Goal: Transaction & Acquisition: Purchase product/service

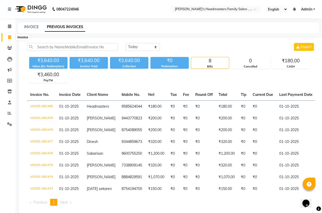
click at [10, 35] on span at bounding box center [9, 38] width 9 height 6
select select "service"
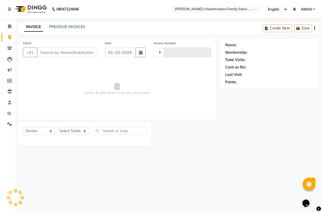
click at [30, 26] on link "INVOICE" at bounding box center [33, 27] width 19 height 9
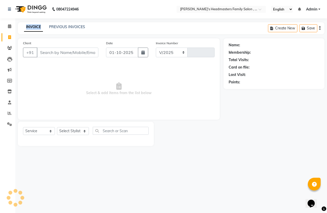
select select "7213"
type input "1481"
click at [30, 26] on link "INVOICE" at bounding box center [33, 27] width 19 height 9
click at [9, 35] on icon at bounding box center [9, 37] width 3 height 4
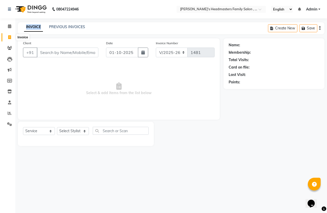
select select "service"
select select "7213"
type input "1481"
click at [56, 51] on input "Client" at bounding box center [68, 53] width 62 height 10
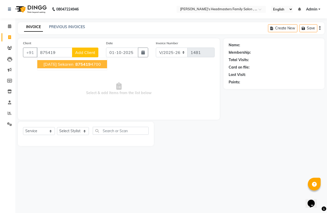
click at [75, 64] on span "875419" at bounding box center [82, 64] width 15 height 5
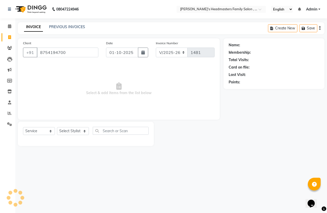
type input "8754194700"
select select "1: Object"
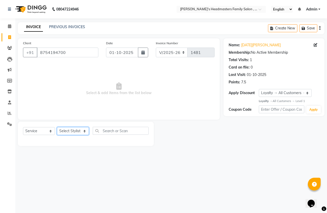
click at [76, 129] on select "Select Stylist [PERSON_NAME] [PERSON_NAME] Marry" at bounding box center [73, 131] width 32 height 8
select select "61185"
click at [57, 127] on select "Select Stylist [PERSON_NAME] [PERSON_NAME] Marry" at bounding box center [73, 131] width 32 height 8
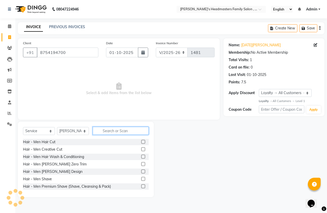
click at [125, 132] on input "text" at bounding box center [121, 131] width 56 height 8
click at [123, 130] on input "text" at bounding box center [121, 131] width 56 height 8
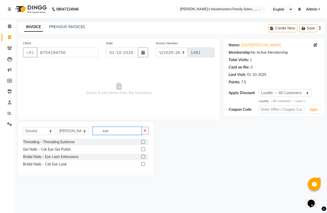
type input "eye"
click at [142, 143] on label at bounding box center [143, 142] width 4 height 4
click at [142, 143] on input "checkbox" at bounding box center [142, 141] width 3 height 3
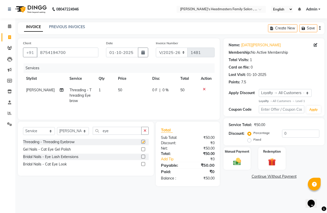
checkbox input "false"
click at [239, 167] on img at bounding box center [237, 161] width 13 height 9
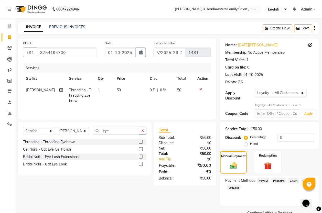
click at [264, 181] on span "PayTM" at bounding box center [263, 181] width 12 height 6
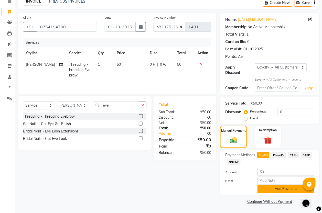
click at [271, 192] on button "Add Payment" at bounding box center [285, 189] width 57 height 8
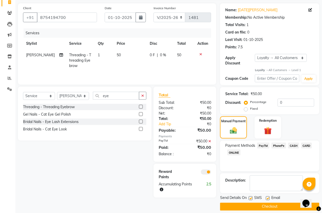
scroll to position [40, 0]
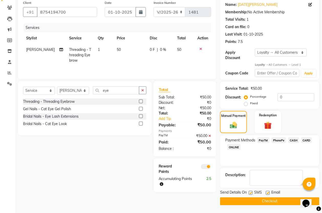
click at [267, 142] on span "PayTM" at bounding box center [263, 140] width 12 height 6
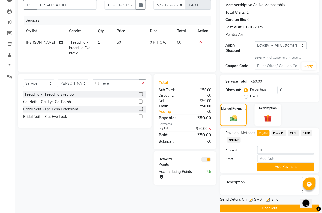
scroll to position [54, 0]
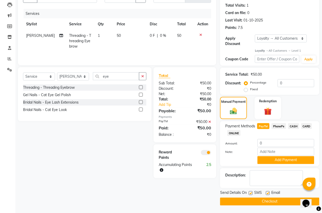
click at [255, 203] on button "Checkout" at bounding box center [269, 202] width 99 height 8
